Goal: Check status: Check status

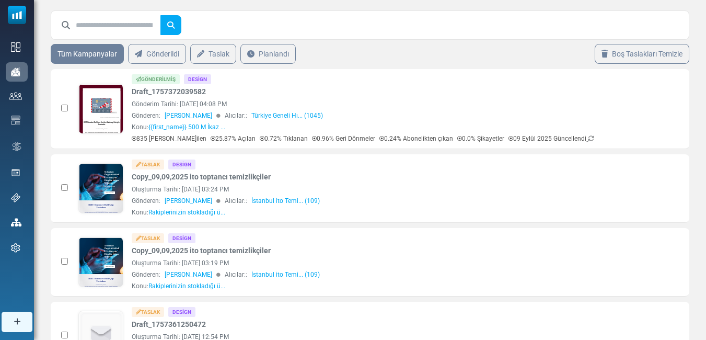
scroll to position [42, 0]
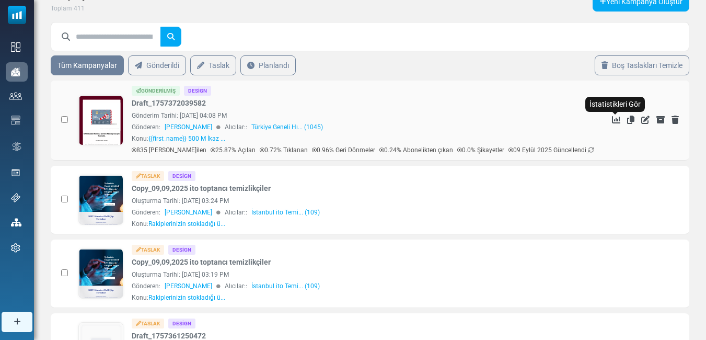
click at [614, 119] on icon "İstatistikleri Gör" at bounding box center [616, 120] width 8 height 8
